Goal: Task Accomplishment & Management: Complete application form

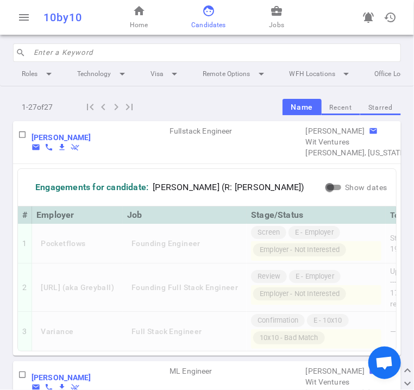
click at [189, 51] on input "search" at bounding box center [214, 52] width 361 height 17
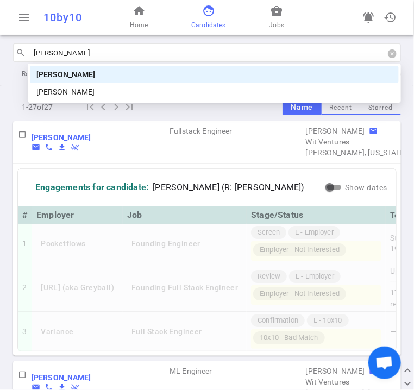
type input "[PERSON_NAME]"
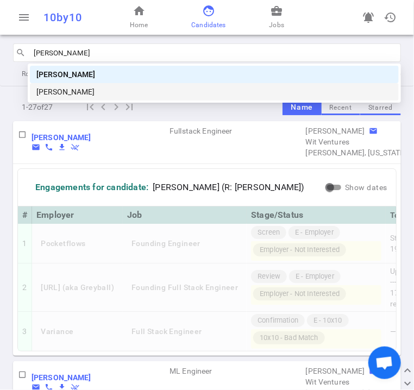
click at [127, 93] on div "[PERSON_NAME]" at bounding box center [214, 92] width 356 height 12
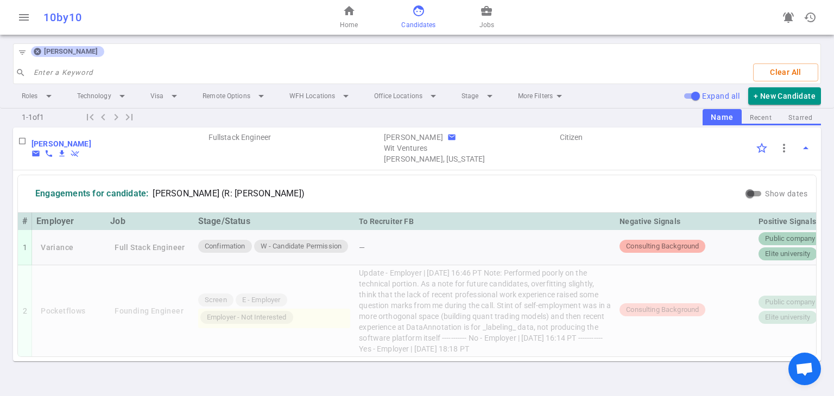
scroll to position [23, 0]
click at [59, 140] on b "[PERSON_NAME]" at bounding box center [61, 144] width 60 height 9
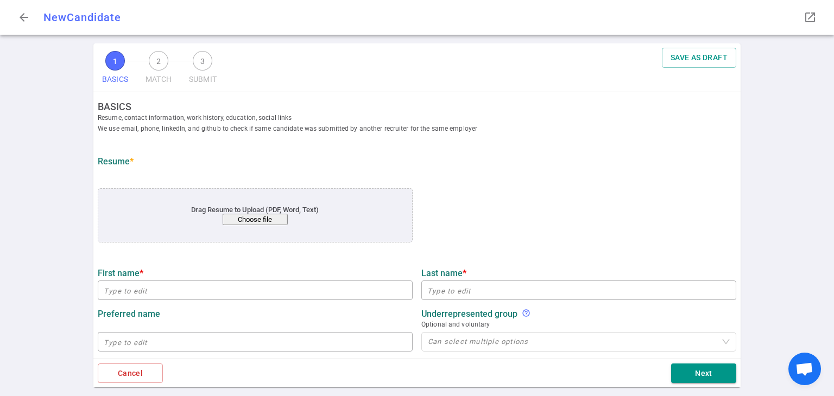
type input "[PERSON_NAME]"
type input "[EMAIL_ADDRESS][DOMAIN_NAME]"
type input "[PHONE_NUMBER]"
type input "[URL][DOMAIN_NAME][PERSON_NAME]"
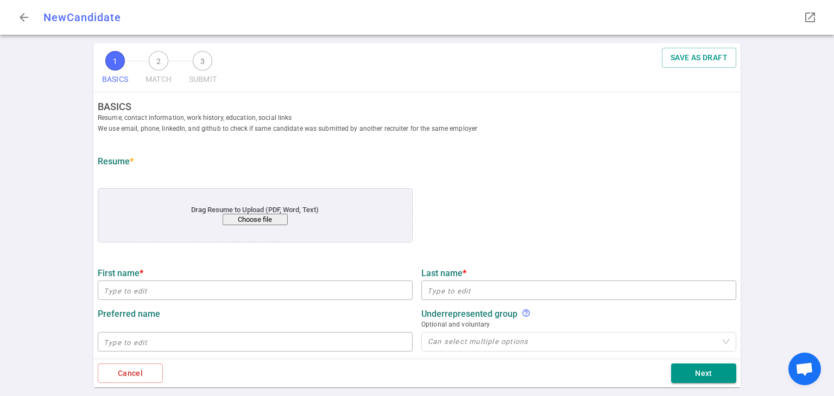
type textarea "[DOMAIN_NAME]"
type input "DataAnnotation"
type textarea "Full Stack Engineer"
type input "7.5"
type input "7"
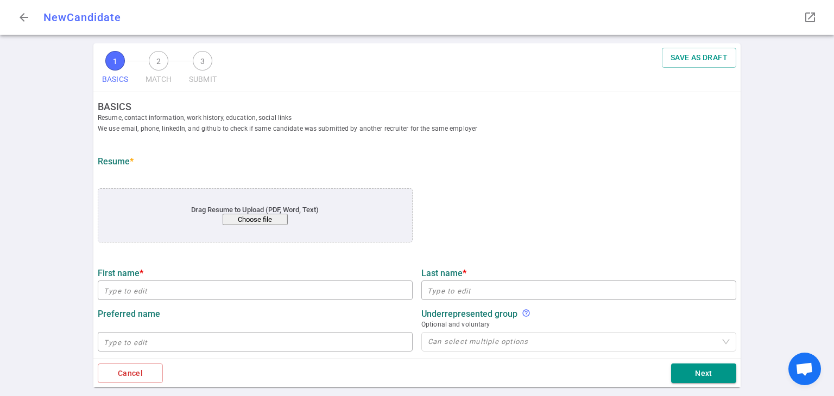
type input "[GEOGRAPHIC_DATA][US_STATE]"
type input "Computer Science"
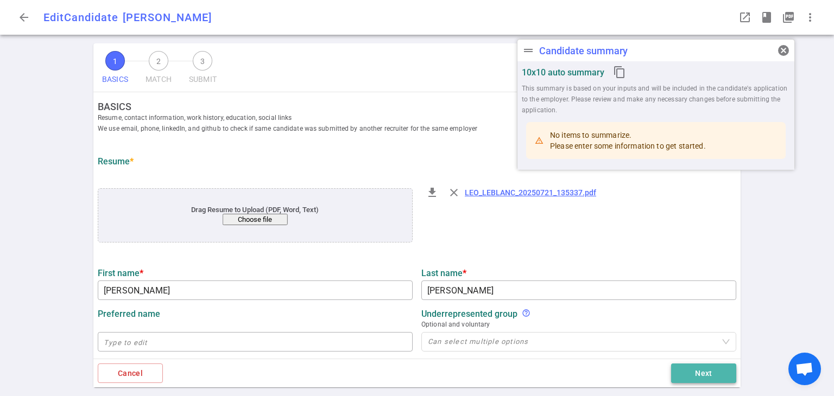
click at [413, 374] on button "Next" at bounding box center [703, 374] width 65 height 20
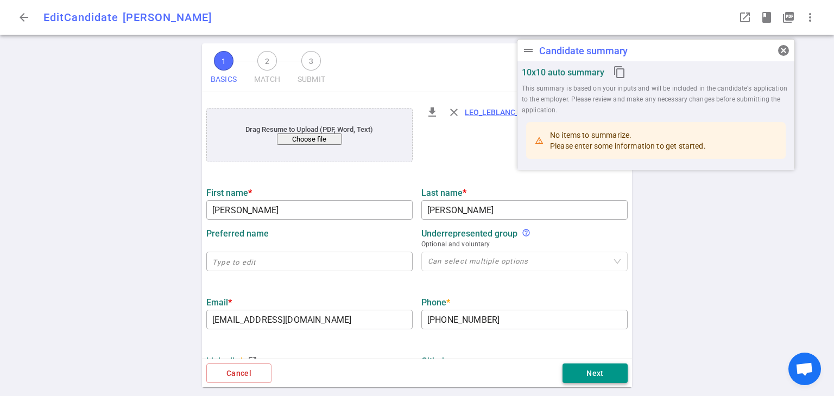
scroll to position [0, 0]
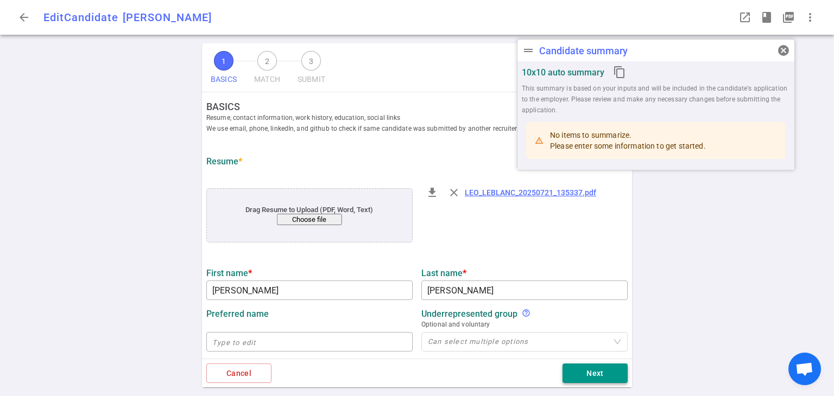
click at [413, 380] on button "Next" at bounding box center [595, 374] width 65 height 20
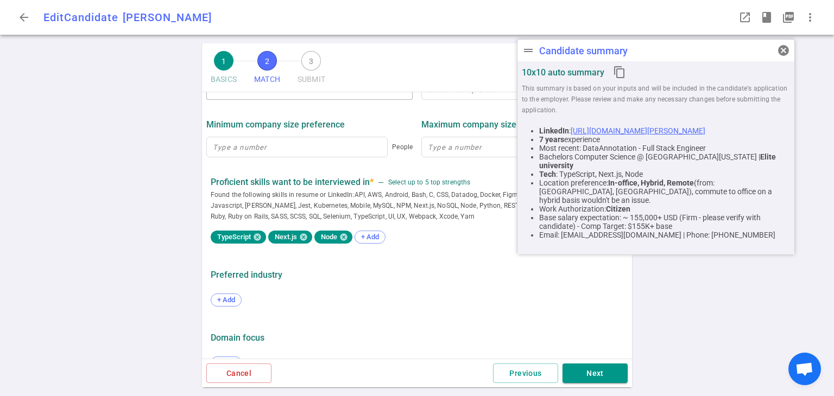
scroll to position [531, 0]
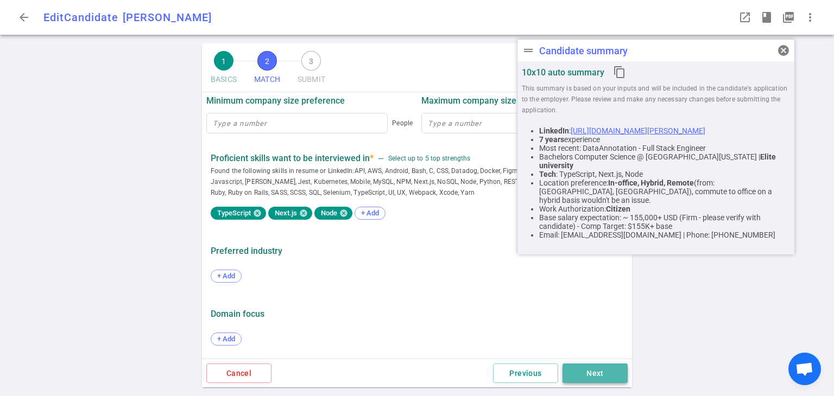
click at [413, 371] on button "Next" at bounding box center [595, 374] width 65 height 20
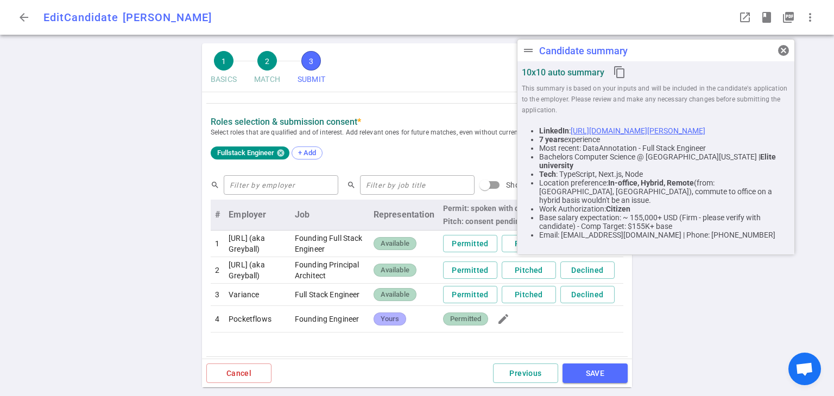
scroll to position [434, 0]
click at [413, 44] on span "cancel" at bounding box center [783, 50] width 13 height 13
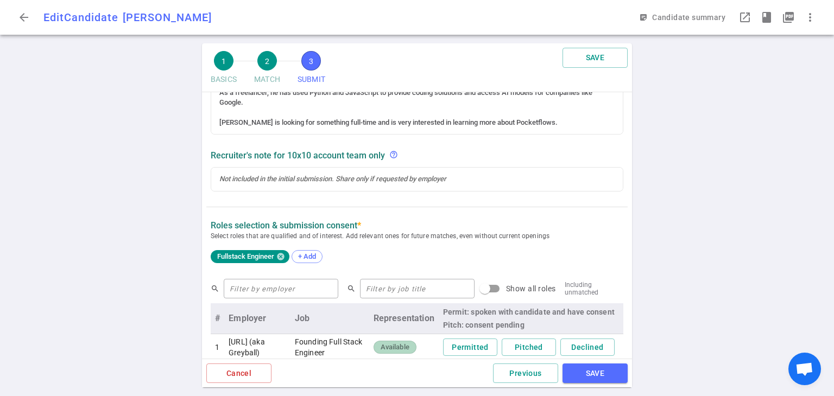
scroll to position [489, 0]
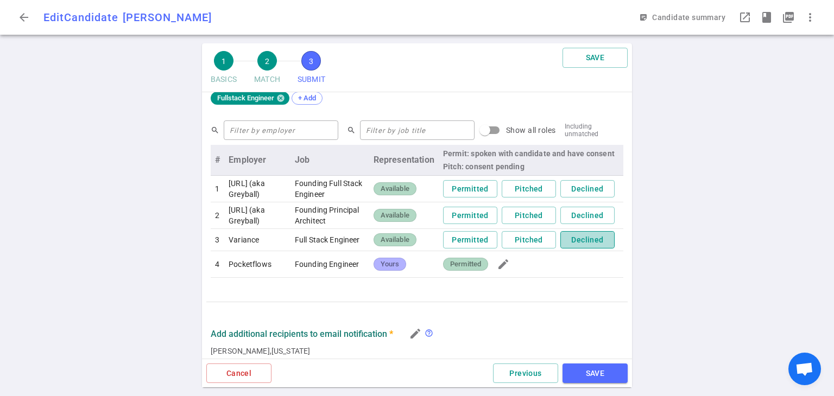
click at [413, 249] on button "Declined" at bounding box center [587, 240] width 54 height 18
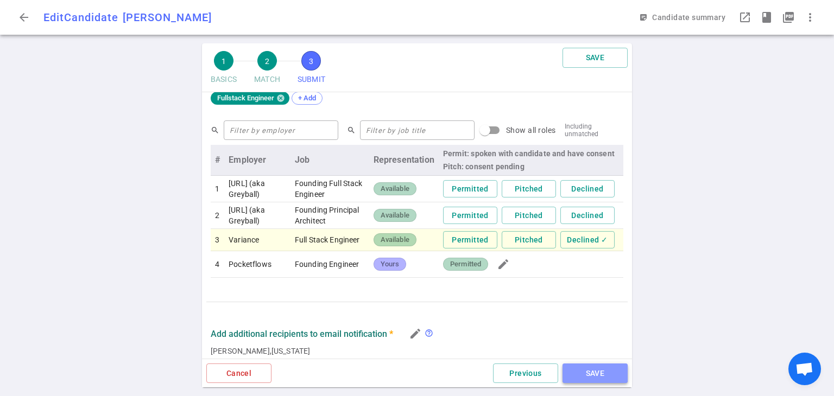
click at [413, 374] on button "SAVE" at bounding box center [595, 374] width 65 height 20
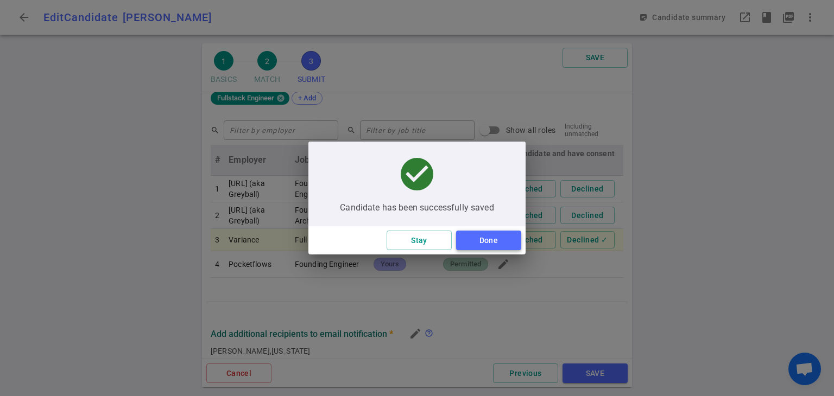
click at [413, 237] on button "Done" at bounding box center [488, 241] width 65 height 20
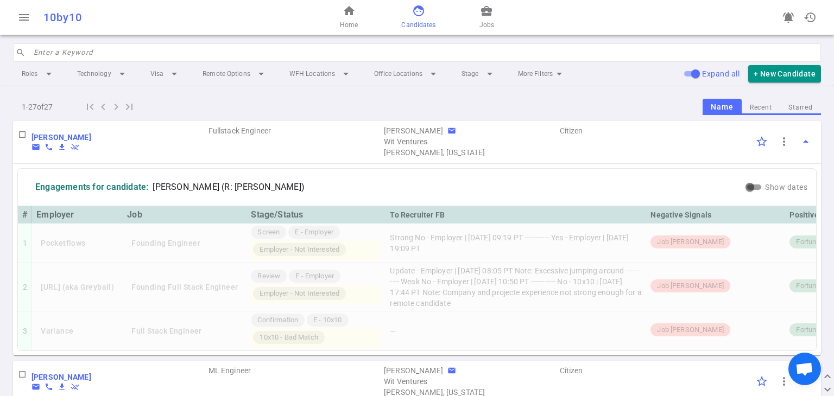
click at [115, 55] on input "search" at bounding box center [424, 52] width 781 height 17
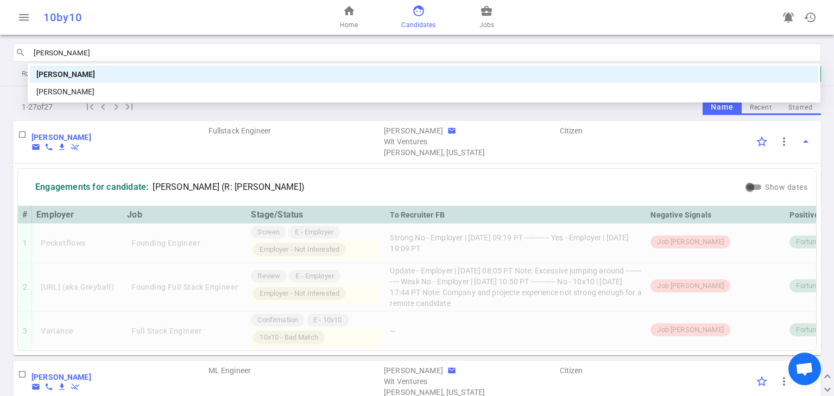
type input "Cameron"
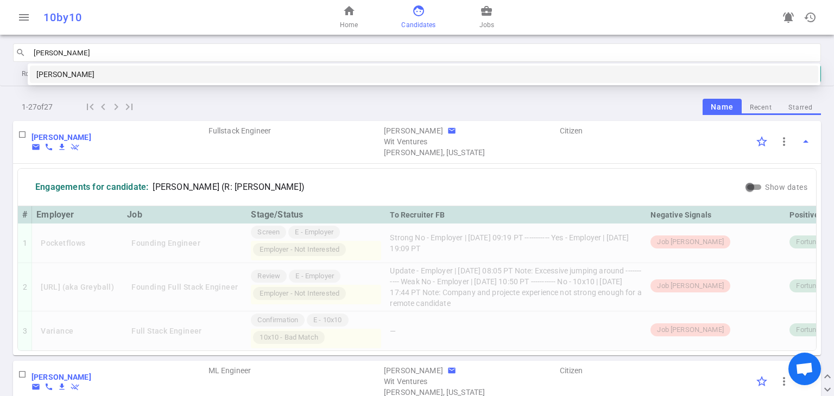
click at [71, 71] on div "[PERSON_NAME]" at bounding box center [423, 74] width 775 height 12
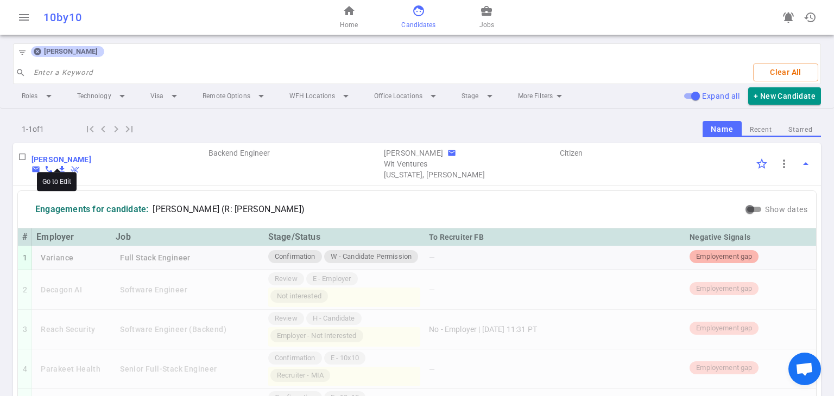
click at [68, 160] on b "[PERSON_NAME]" at bounding box center [61, 159] width 60 height 9
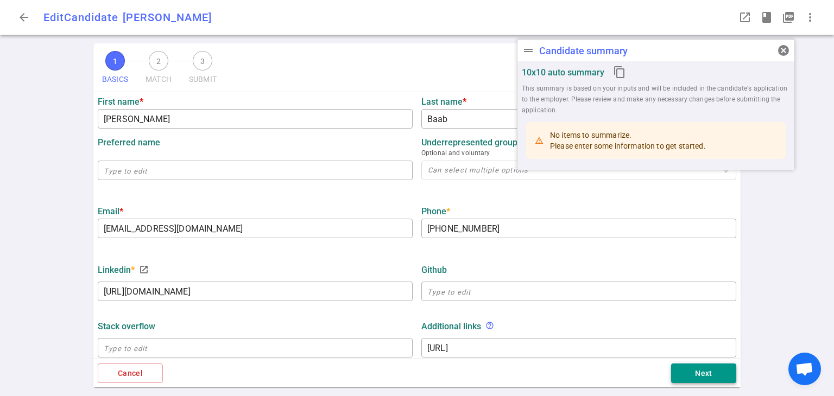
type input "Cameron"
type input "Baab"
type input "c.mor.baab@gmail.com"
type input "+1 408-455-8041"
type input "https://www.linkedin.com/in/cbaab"
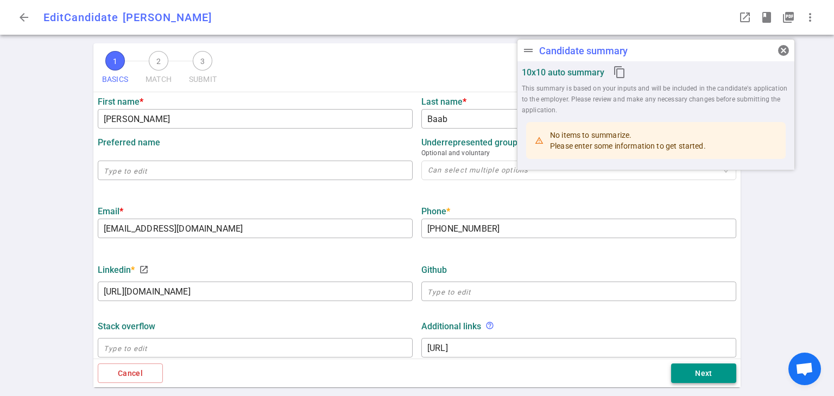
type textarea "Swarmin.ai"
type input "Notable Health"
type textarea "Software Engineer II - Prior Authorizations Team"
type input "5.7"
type input "5"
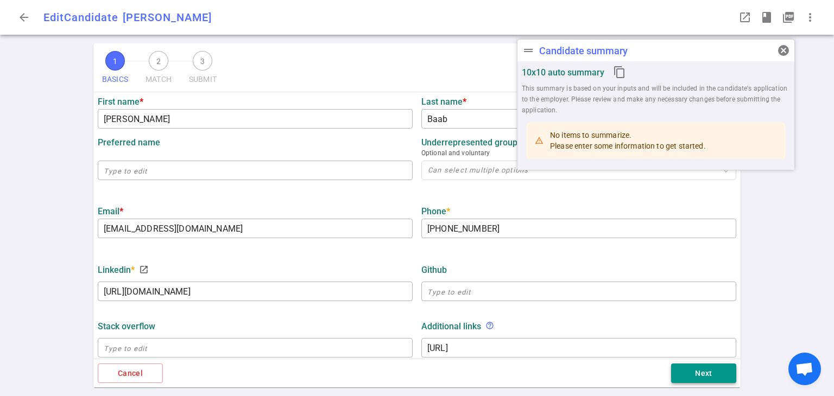
type input "University Of Southern California"
type input "Computer Science"
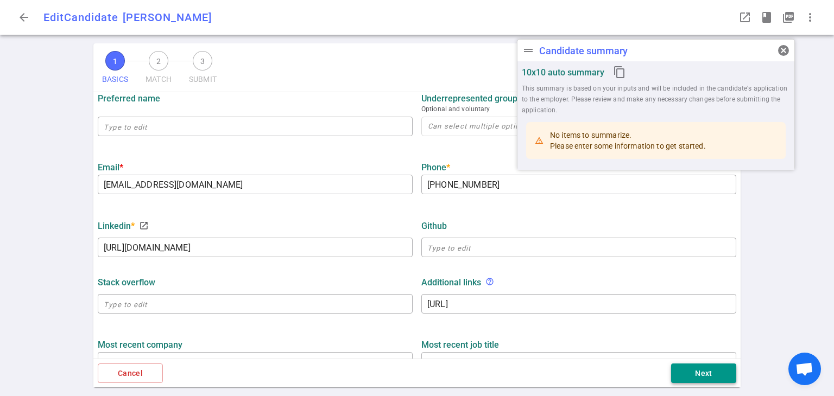
click at [699, 374] on button "Next" at bounding box center [703, 374] width 65 height 20
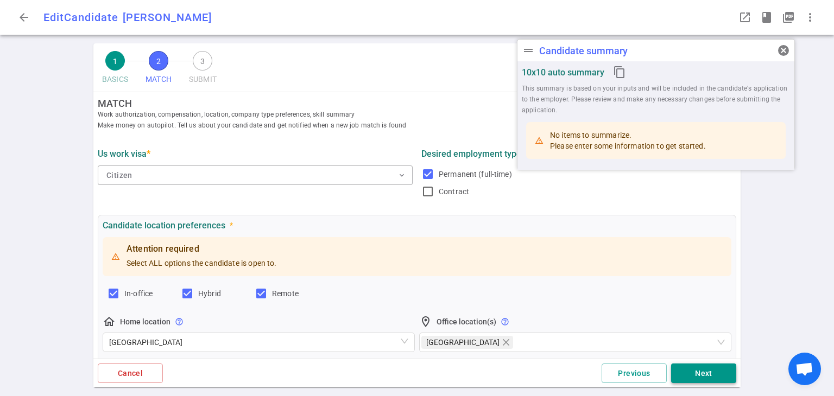
scroll to position [0, 0]
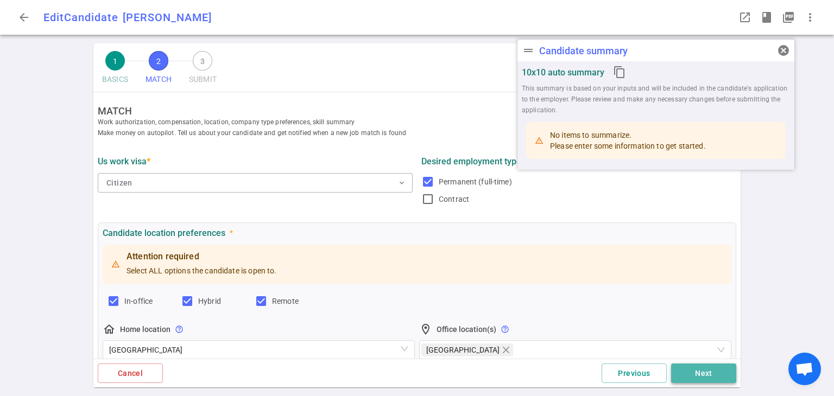
click at [695, 374] on button "Next" at bounding box center [703, 374] width 65 height 20
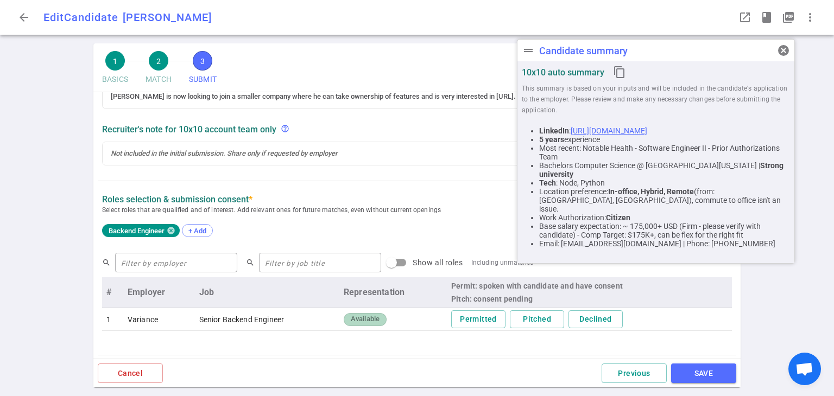
scroll to position [326, 0]
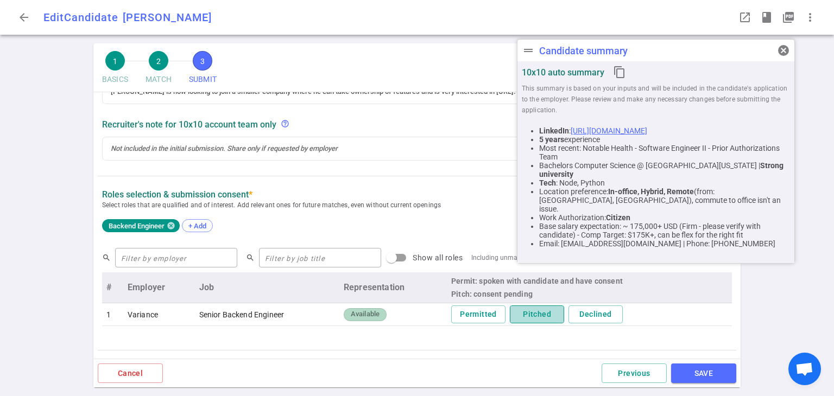
click at [531, 315] on button "Pitched" at bounding box center [537, 315] width 54 height 18
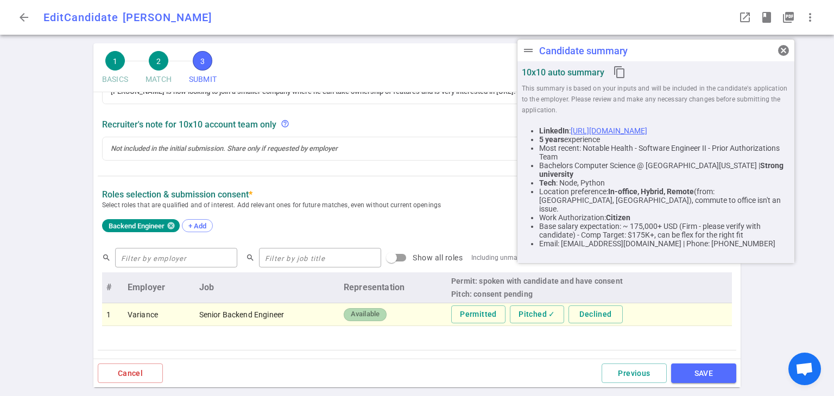
click at [713, 383] on div "Cancel Previous SAVE" at bounding box center [416, 373] width 647 height 29
click at [710, 375] on button "SAVE" at bounding box center [703, 374] width 65 height 20
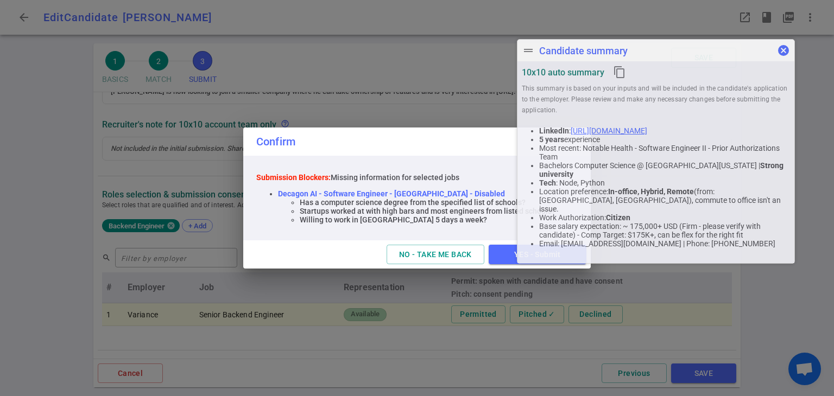
click at [784, 51] on span "cancel" at bounding box center [783, 50] width 13 height 13
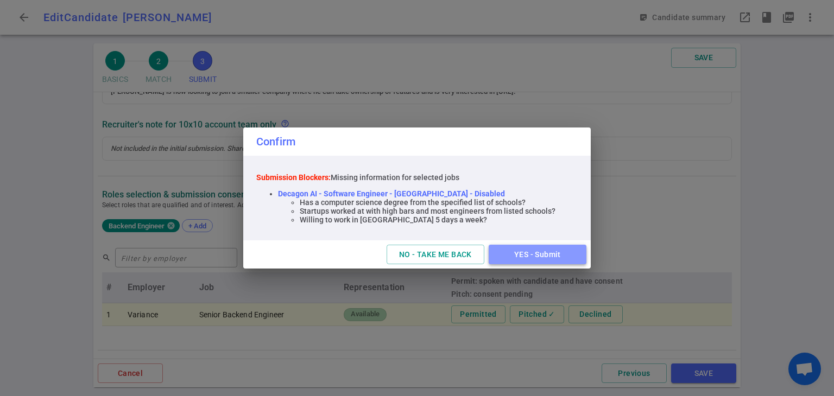
click at [528, 255] on button "YES - Submit" at bounding box center [538, 255] width 98 height 20
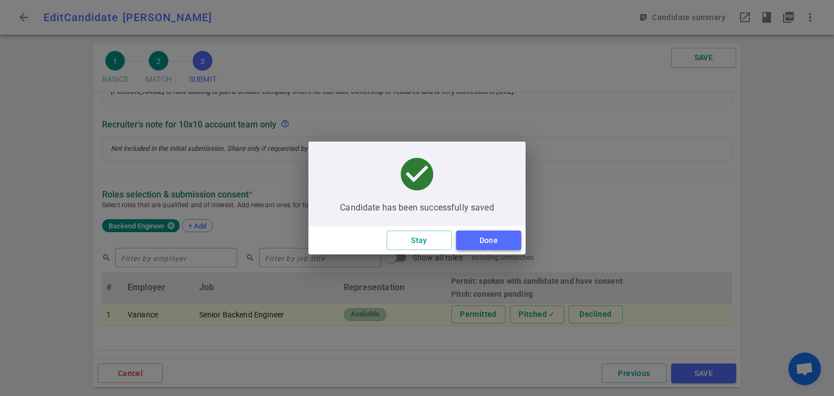
click at [488, 247] on button "Done" at bounding box center [488, 241] width 65 height 20
